Goal: Find specific page/section: Find specific page/section

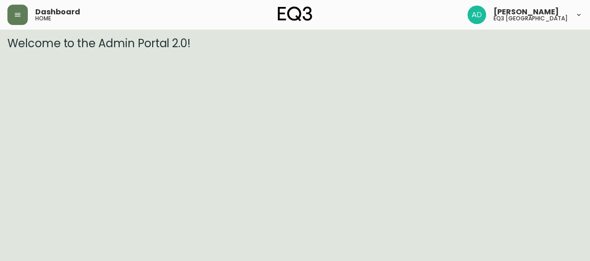
click at [20, 6] on button "button" at bounding box center [17, 15] width 20 height 20
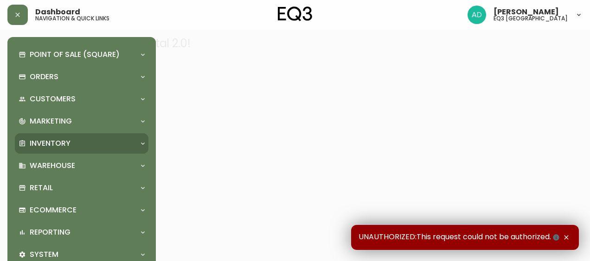
click at [55, 142] on p "Inventory" at bounding box center [50, 144] width 41 height 10
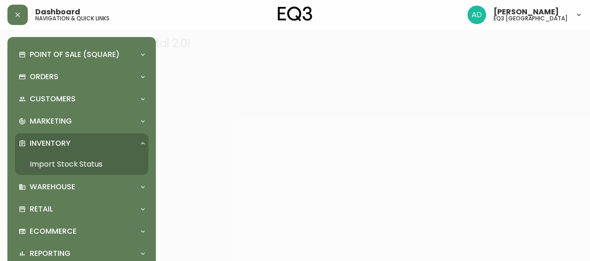
drag, startPoint x: 62, startPoint y: 156, endPoint x: 63, endPoint y: 163, distance: 7.2
click at [62, 156] on link "Import Stock Status" at bounding box center [81, 164] width 133 height 21
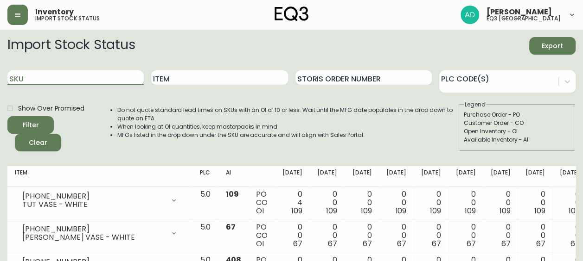
click at [60, 78] on input "SKU" at bounding box center [75, 77] width 136 height 15
click at [24, 19] on button "button" at bounding box center [17, 15] width 20 height 20
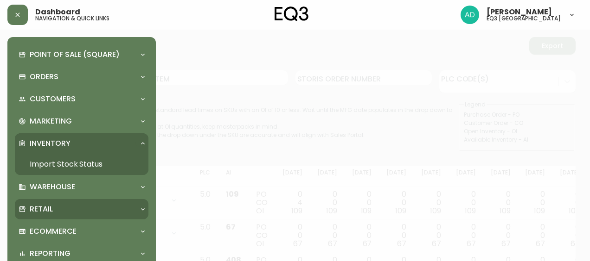
click at [52, 216] on div "Retail" at bounding box center [81, 209] width 133 height 20
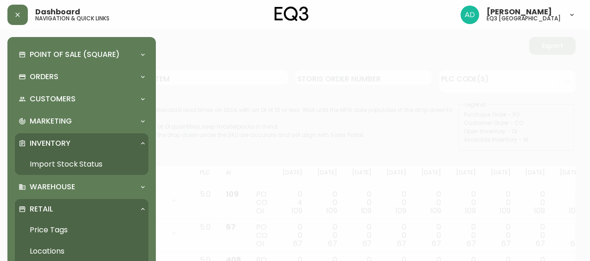
click at [58, 233] on link "Price Tags" at bounding box center [81, 230] width 133 height 21
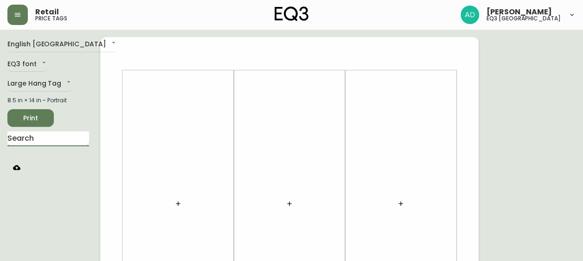
click at [49, 145] on input "text" at bounding box center [48, 139] width 82 height 15
type input "arie"
